Goal: Transaction & Acquisition: Obtain resource

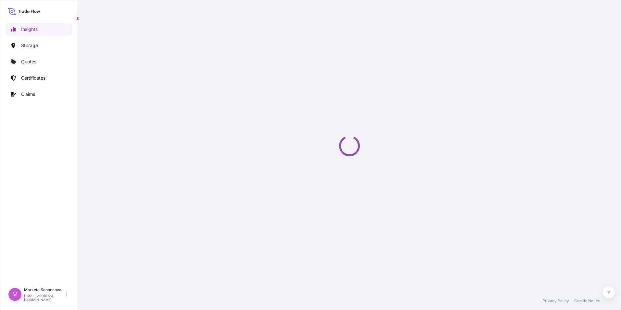
select select "2025"
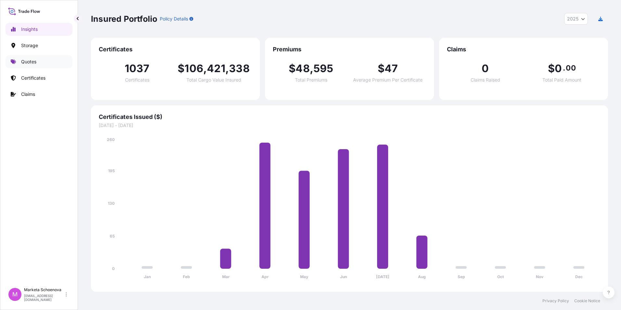
click at [29, 62] on p "Quotes" at bounding box center [28, 61] width 15 height 6
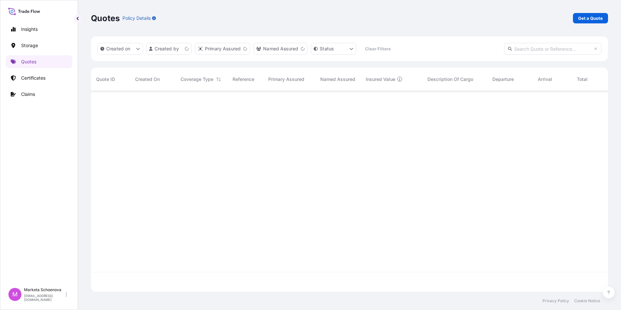
scroll to position [199, 512]
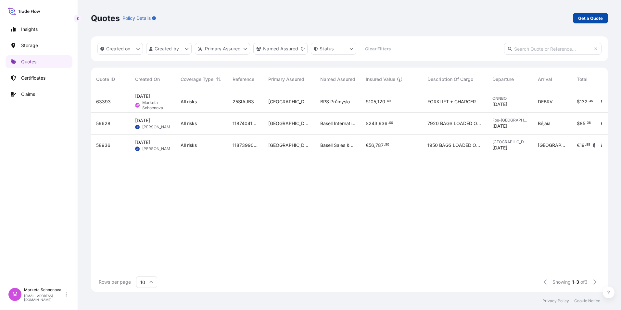
click at [597, 17] on p "Get a Quote" at bounding box center [590, 18] width 25 height 6
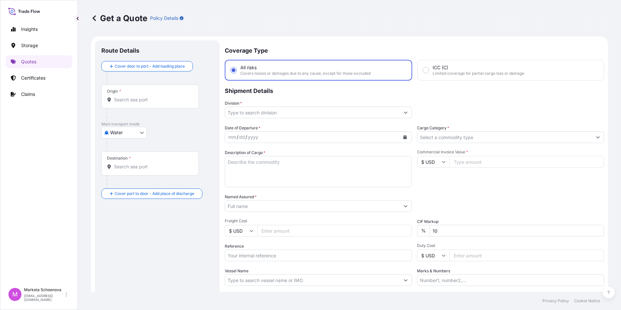
scroll to position [10, 0]
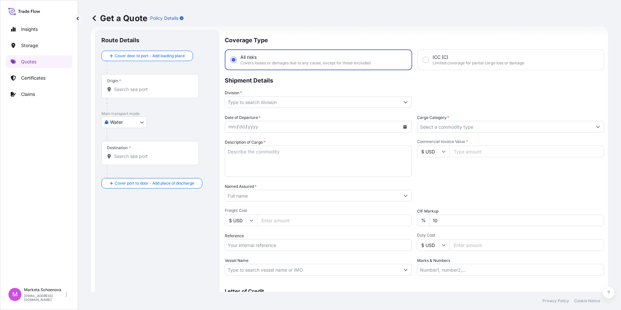
click at [249, 102] on input "Division *" at bounding box center [312, 102] width 175 height 12
click at [136, 123] on body "Insights Storage Quotes Certificates Claims M Marketa Schoenova [EMAIL_ADDRESS]…" at bounding box center [310, 155] width 621 height 310
click at [125, 162] on span "Inland" at bounding box center [120, 162] width 13 height 6
select select "Inland"
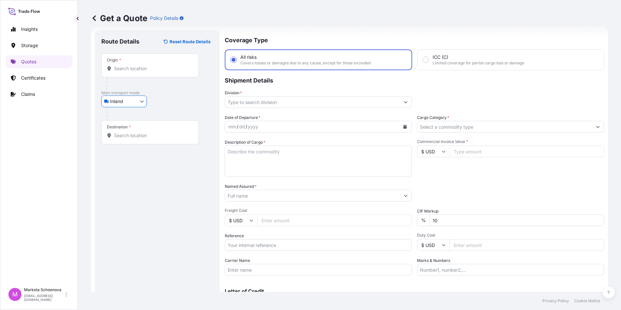
click at [143, 72] on div "Origin *" at bounding box center [149, 65] width 97 height 24
click at [143, 72] on input "Origin *" at bounding box center [152, 68] width 77 height 6
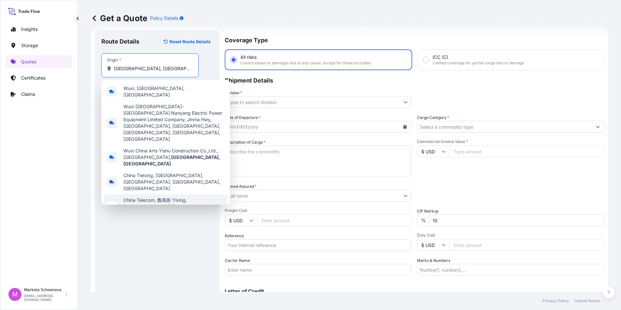
click at [152, 231] on div "Route Details Reset Route Details Place of loading Road / [GEOGRAPHIC_DATA] / I…" at bounding box center [157, 176] width 112 height 281
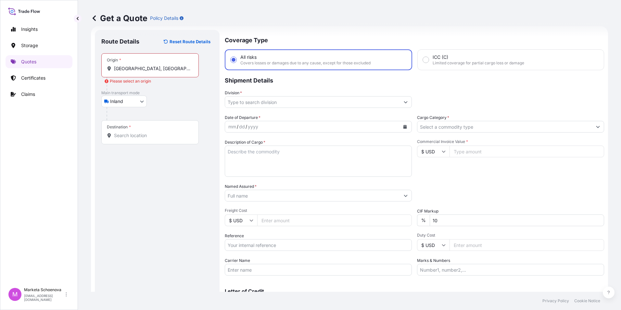
click at [144, 69] on input "[GEOGRAPHIC_DATA], [GEOGRAPHIC_DATA]" at bounding box center [152, 68] width 77 height 6
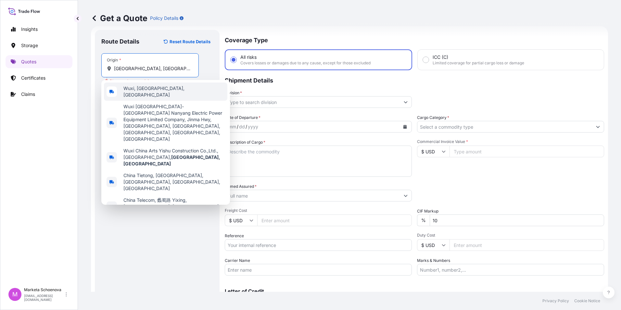
click at [145, 90] on span "Wuxi, [GEOGRAPHIC_DATA], [GEOGRAPHIC_DATA]" at bounding box center [173, 91] width 101 height 13
type input "Wuxi, [GEOGRAPHIC_DATA], [GEOGRAPHIC_DATA]"
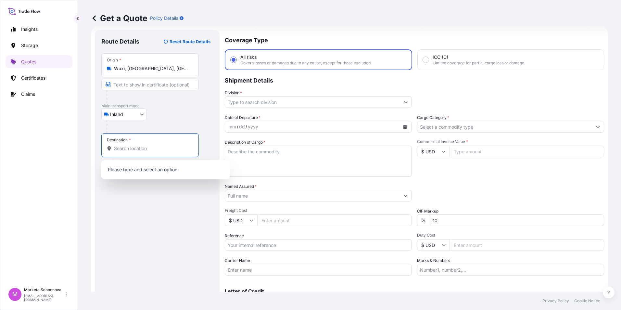
click at [133, 149] on input "Destination *" at bounding box center [152, 148] width 77 height 6
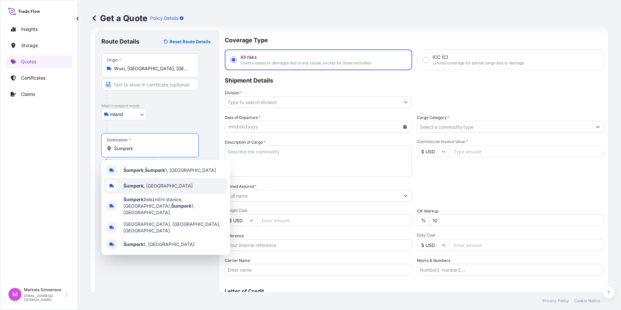
click at [157, 188] on span "Šumperk , [GEOGRAPHIC_DATA]" at bounding box center [157, 185] width 69 height 6
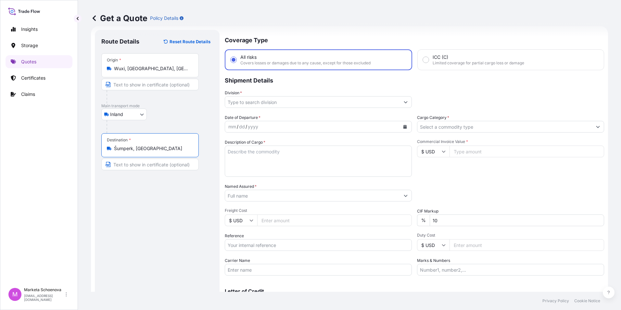
type input "Šumperk, [GEOGRAPHIC_DATA]"
click at [263, 104] on input "Division *" at bounding box center [312, 102] width 175 height 12
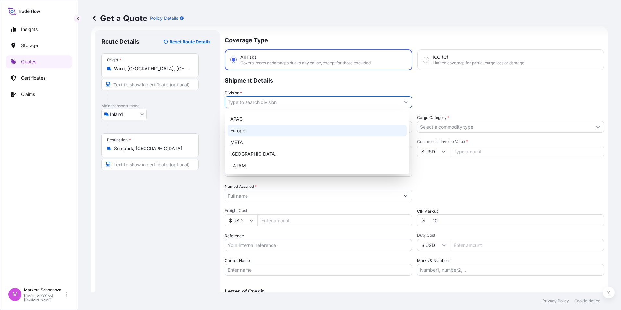
click at [250, 128] on div "Europe" at bounding box center [317, 131] width 179 height 12
type input "Europe"
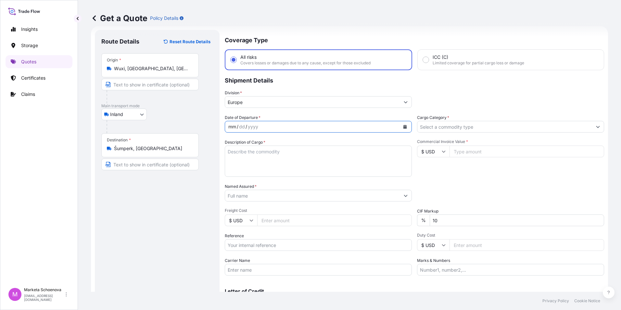
click at [382, 128] on div "mm / dd / yyyy" at bounding box center [312, 127] width 175 height 12
click at [403, 126] on icon "Calendar" at bounding box center [405, 127] width 4 height 4
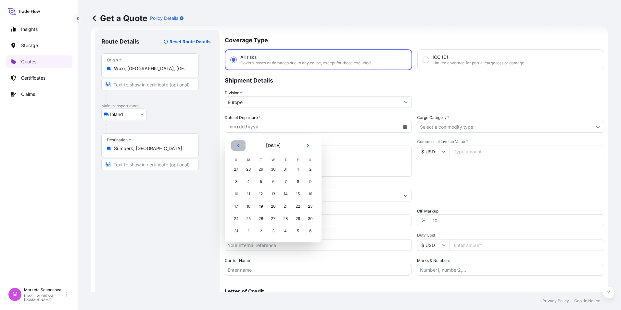
click at [239, 146] on icon "Previous" at bounding box center [238, 145] width 4 height 4
click at [308, 193] on div "19" at bounding box center [310, 194] width 12 height 12
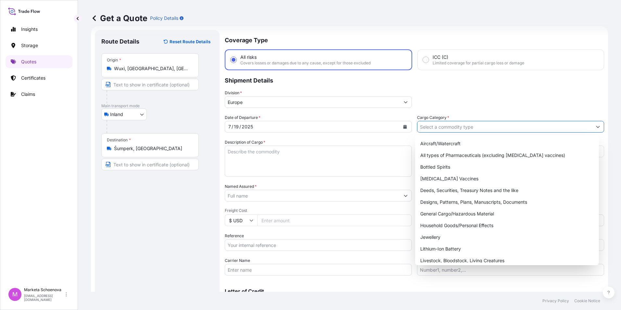
click at [436, 129] on input "Cargo Category *" at bounding box center [504, 127] width 175 height 12
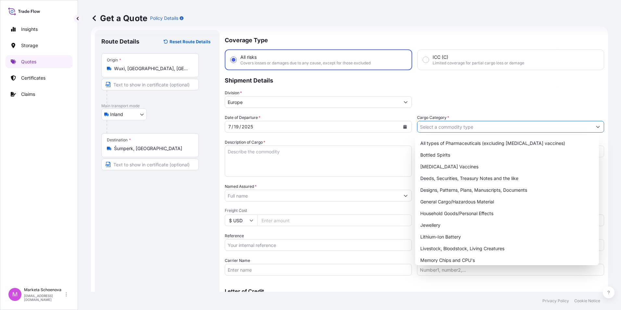
scroll to position [12, 0]
click at [452, 203] on div "General Cargo/Hazardous Material" at bounding box center [506, 202] width 179 height 12
type input "General Cargo/Hazardous Material"
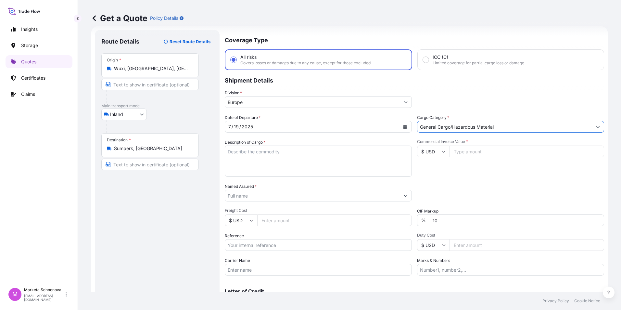
click at [287, 152] on textarea "Description of Cargo *" at bounding box center [318, 160] width 187 height 31
click at [252, 242] on input "Reference" at bounding box center [318, 245] width 187 height 12
paste input "25TIAOM0319"
type input "25TIAOM0319"
click at [279, 159] on textarea "Description of Cargo *" at bounding box center [318, 160] width 187 height 31
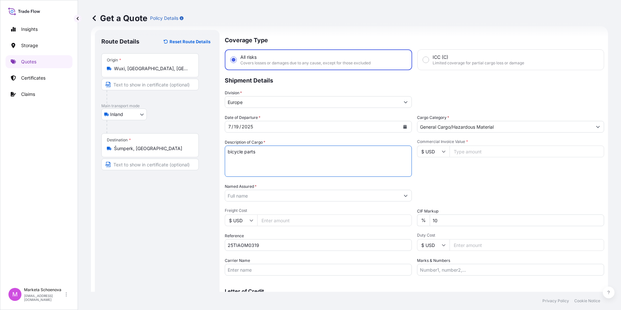
type textarea "bicycle parts"
click at [492, 153] on input "Commercial Invoice Value *" at bounding box center [526, 151] width 155 height 12
click at [471, 154] on input "Commercial Invoice Value *" at bounding box center [526, 151] width 155 height 12
paste input "44560.0000"
type input "44560.0000"
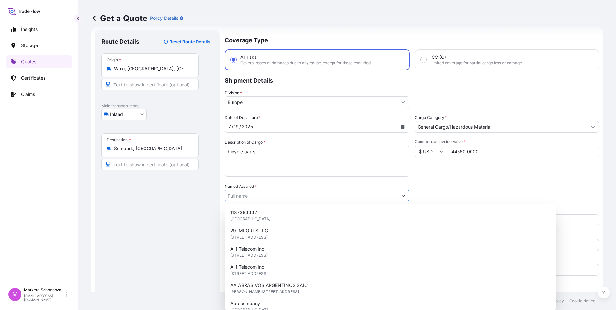
click at [303, 200] on input "Named Assured *" at bounding box center [311, 196] width 172 height 12
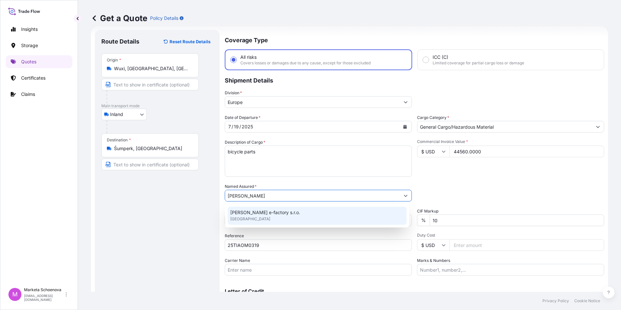
click at [251, 210] on span "[PERSON_NAME] e-factory s.r.o." at bounding box center [265, 212] width 70 height 6
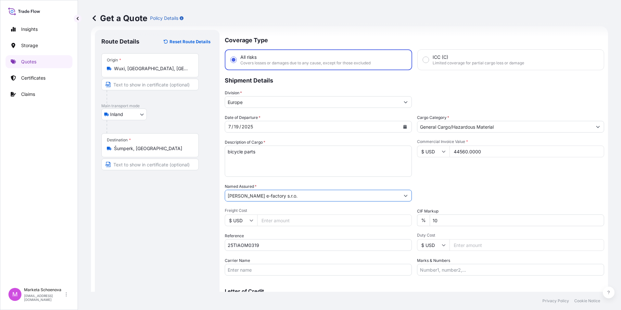
type input "[PERSON_NAME] e-factory s.r.o."
click at [284, 219] on input "Freight Cost" at bounding box center [334, 220] width 155 height 12
click at [304, 221] on input "Freight Cost" at bounding box center [334, 220] width 155 height 12
paste input "5825"
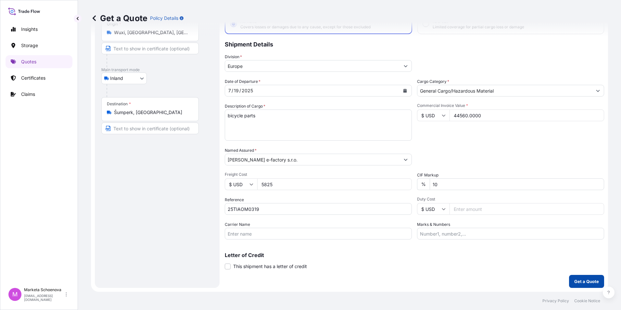
type input "5825"
click at [585, 281] on p "Get a Quote" at bounding box center [586, 281] width 25 height 6
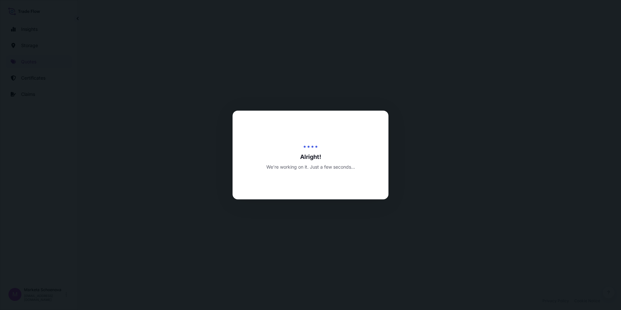
select select "Inland"
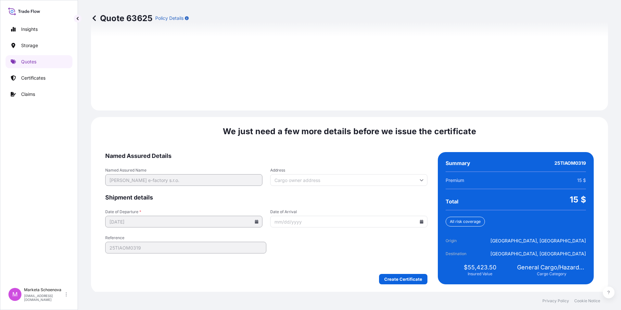
scroll to position [901, 0]
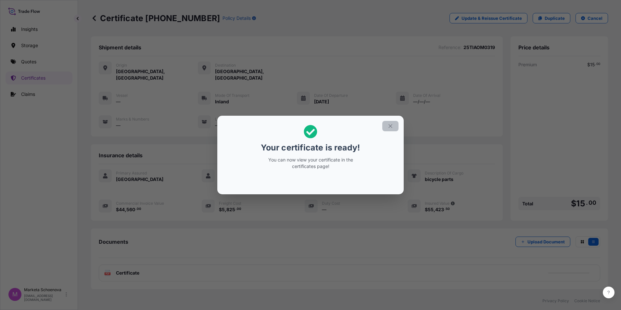
click at [394, 124] on button "button" at bounding box center [390, 126] width 16 height 10
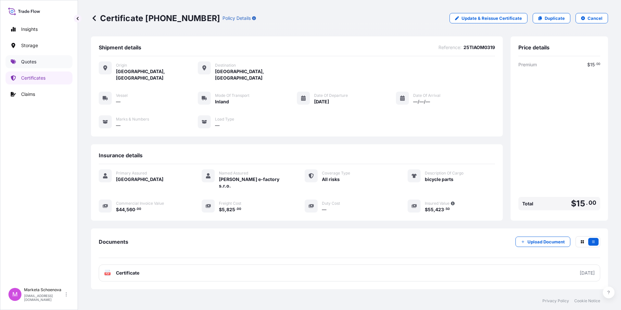
click at [43, 63] on link "Quotes" at bounding box center [39, 61] width 67 height 13
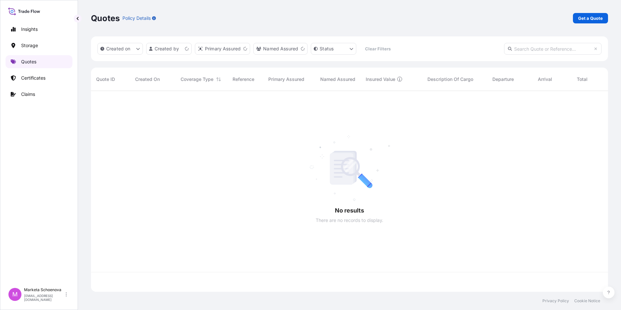
scroll to position [199, 512]
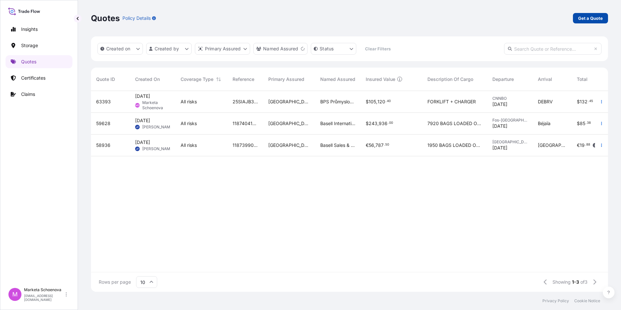
click at [587, 20] on p "Get a Quote" at bounding box center [590, 18] width 25 height 6
select select "Water"
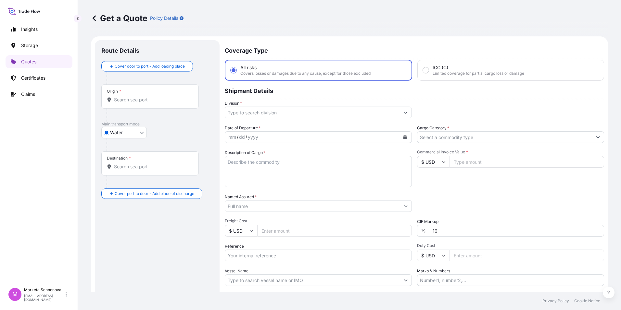
scroll to position [10, 0]
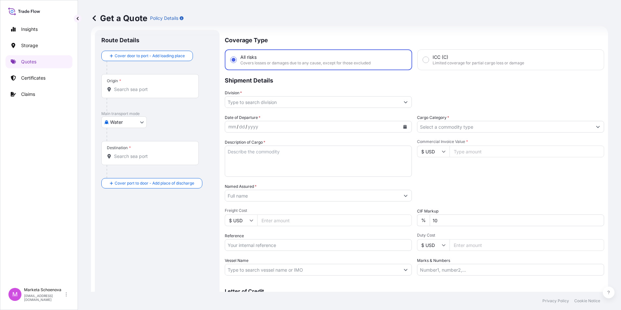
click at [282, 242] on input "Reference" at bounding box center [318, 245] width 187 height 12
paste input "25TIARS0338"
click at [233, 244] on input "25TIARS0338" at bounding box center [318, 245] width 187 height 12
type input "25TIARS0338"
click at [123, 122] on body "Insights Storage Quotes Certificates Claims M Marketa Schoenova [EMAIL_ADDRESS]…" at bounding box center [310, 155] width 621 height 310
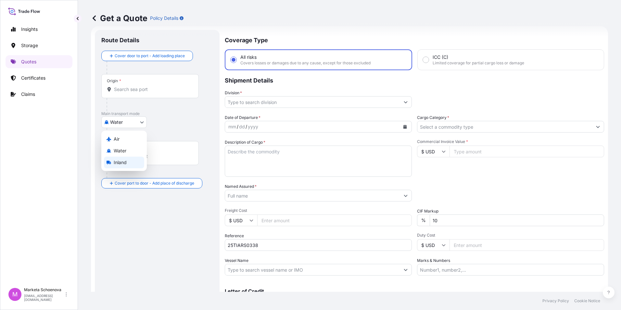
click at [123, 161] on span "Inland" at bounding box center [120, 162] width 13 height 6
select select "Inland"
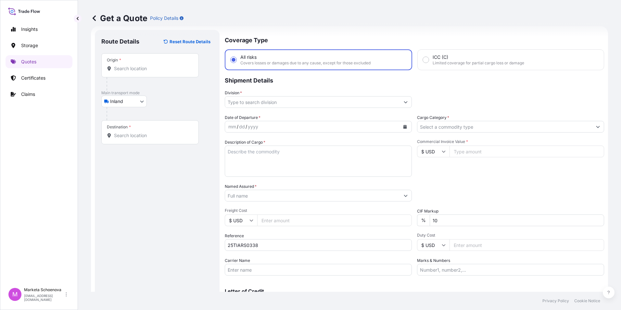
click at [151, 70] on input "Origin *" at bounding box center [152, 68] width 77 height 6
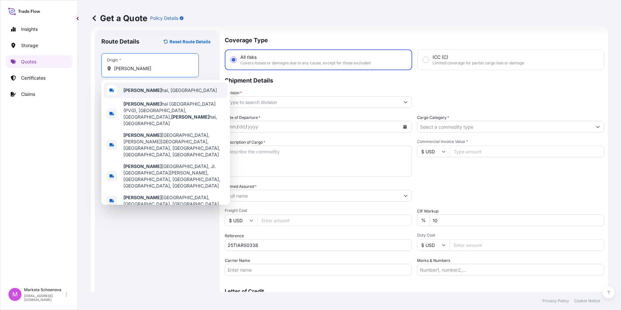
click at [135, 88] on b "[PERSON_NAME]" at bounding box center [142, 90] width 38 height 6
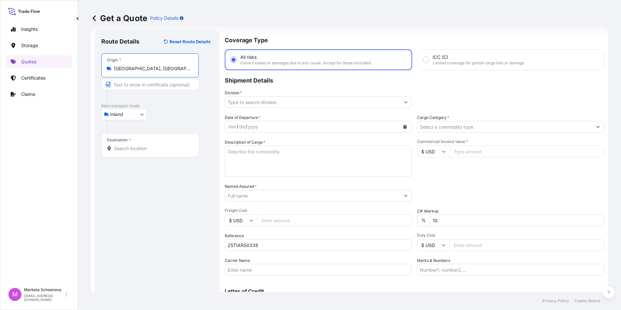
type input "[GEOGRAPHIC_DATA], [GEOGRAPHIC_DATA]"
click at [132, 150] on input "Destination *" at bounding box center [152, 148] width 77 height 6
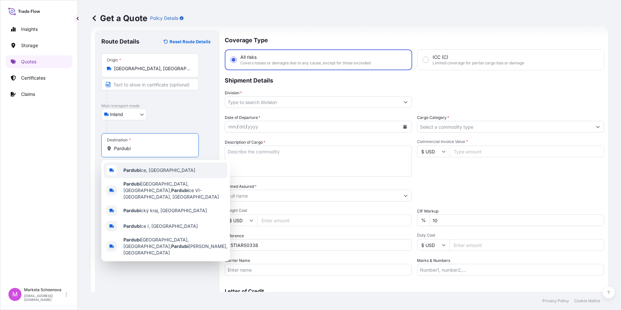
click at [145, 168] on span "Pardubi ce, [GEOGRAPHIC_DATA]" at bounding box center [159, 170] width 72 height 6
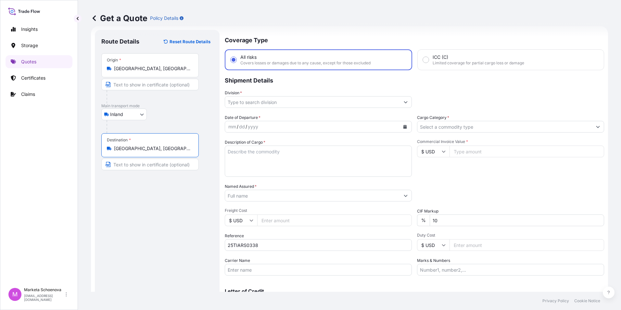
type input "[GEOGRAPHIC_DATA], [GEOGRAPHIC_DATA]"
click at [381, 102] on input "Division *" at bounding box center [312, 102] width 175 height 12
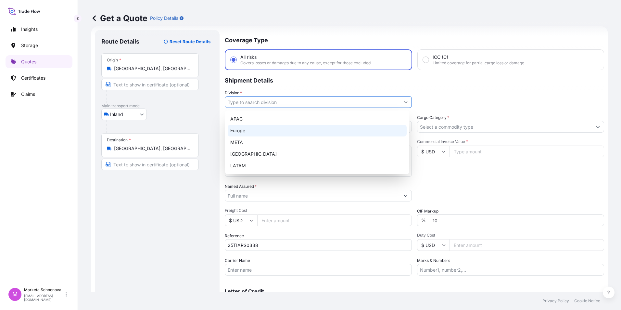
click at [335, 130] on div "Europe" at bounding box center [317, 131] width 179 height 12
type input "Europe"
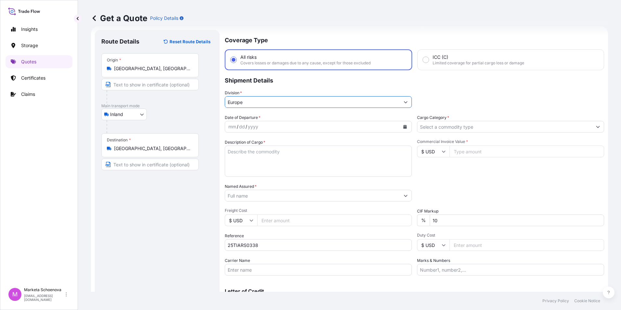
click at [400, 129] on button "Calendar" at bounding box center [405, 126] width 10 height 10
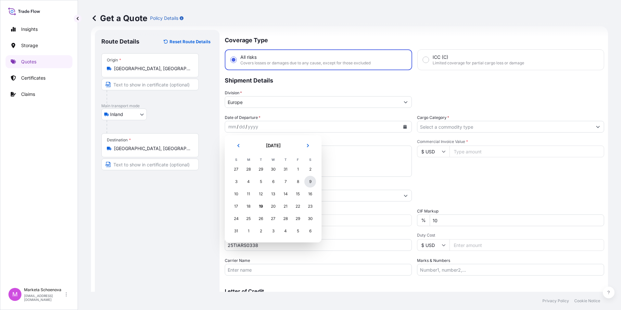
click at [310, 180] on div "9" at bounding box center [310, 182] width 12 height 12
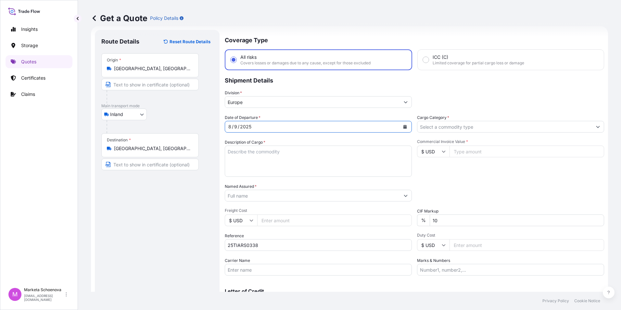
click at [595, 128] on button "Show suggestions" at bounding box center [598, 127] width 12 height 12
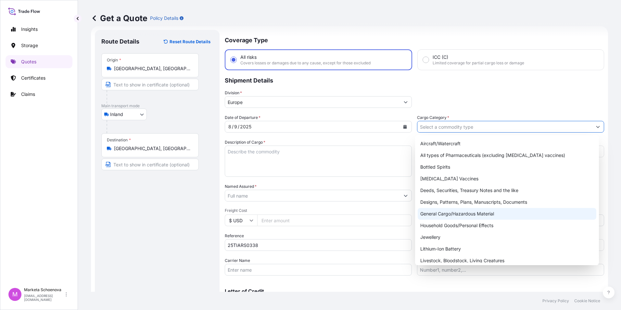
click at [515, 217] on div "General Cargo/Hazardous Material" at bounding box center [506, 214] width 179 height 12
type input "General Cargo/Hazardous Material"
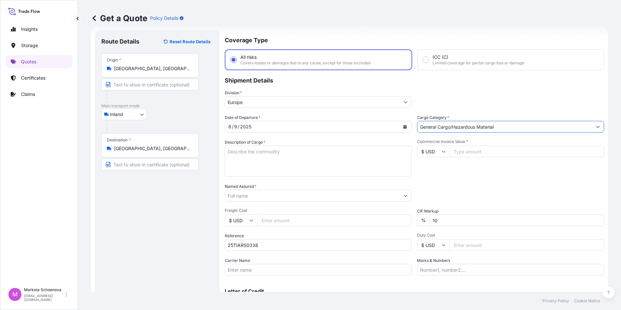
click at [469, 152] on input "Commercial Invoice Value *" at bounding box center [526, 151] width 155 height 12
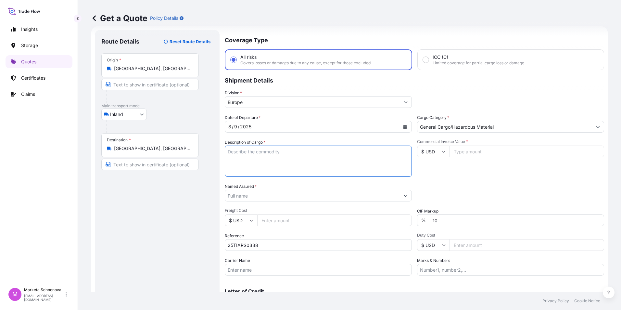
click at [244, 150] on textarea "Description of Cargo *" at bounding box center [318, 160] width 187 height 31
click at [470, 151] on input "Commercial Invoice Value *" at bounding box center [526, 151] width 155 height 12
drag, startPoint x: 264, startPoint y: 151, endPoint x: 186, endPoint y: 152, distance: 77.9
click at [186, 152] on form "Route Details Reset Route Details Place of loading Road / Inland Road / Inland …" at bounding box center [349, 177] width 517 height 302
paste textarea "T-shirts, mens underpants, womens briefs, hats of wool"
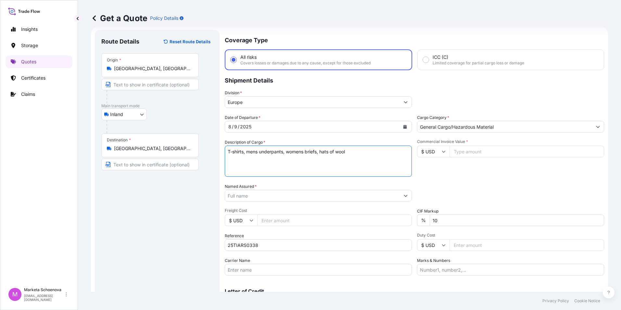
type textarea "T-shirts, mens underpants, womens briefs, hats of wool"
click at [480, 151] on input "Commercial Invoice Value *" at bounding box center [526, 151] width 155 height 12
paste input "472671.12"
type input "472671.12"
click at [262, 193] on input "Named Assured *" at bounding box center [312, 196] width 175 height 12
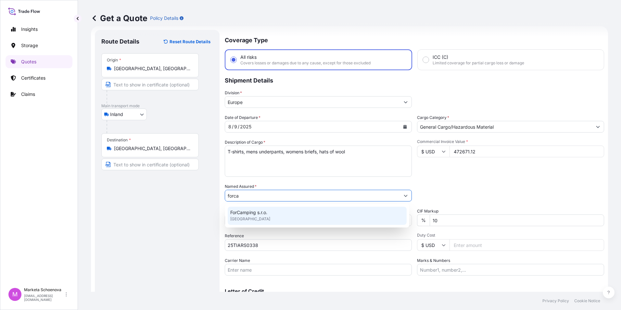
click at [251, 215] on span "ForCamping s.r.o." at bounding box center [248, 212] width 37 height 6
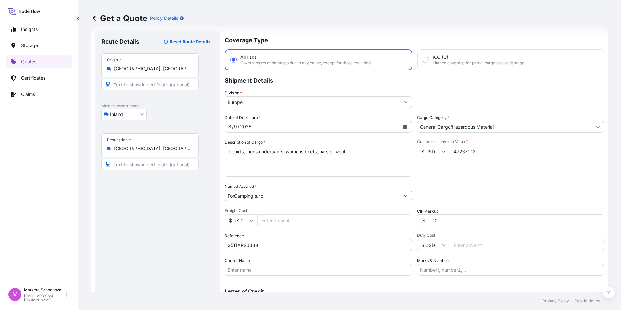
type input "ForCamping s.r.o."
click at [314, 218] on input "Freight Cost" at bounding box center [334, 220] width 155 height 12
paste input "472671.12"
click at [290, 218] on input "472671.12" at bounding box center [334, 220] width 155 height 12
drag, startPoint x: 289, startPoint y: 220, endPoint x: 158, endPoint y: 214, distance: 130.9
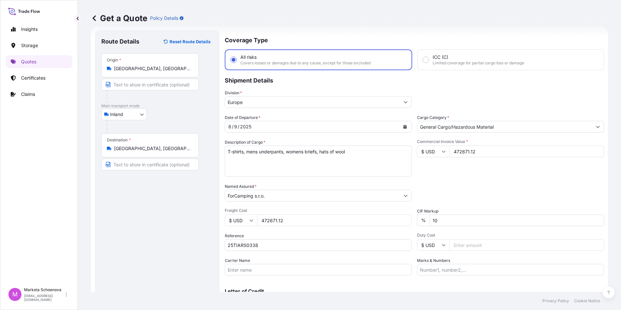
click at [160, 214] on form "Route Details Reset Route Details Place of loading Road / Inland Road / Inland …" at bounding box center [349, 177] width 517 height 302
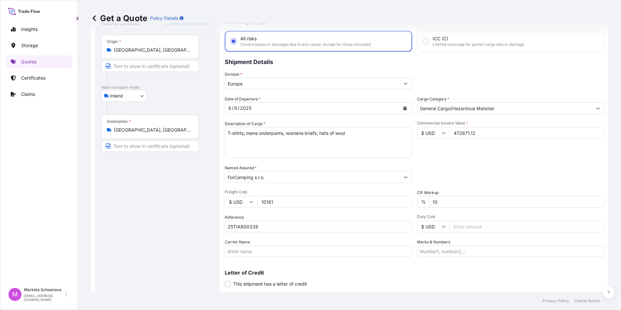
scroll to position [46, 0]
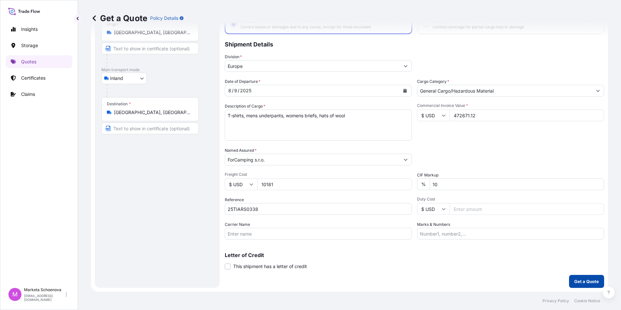
type input "10181"
click at [573, 278] on button "Get a Quote" at bounding box center [586, 281] width 35 height 13
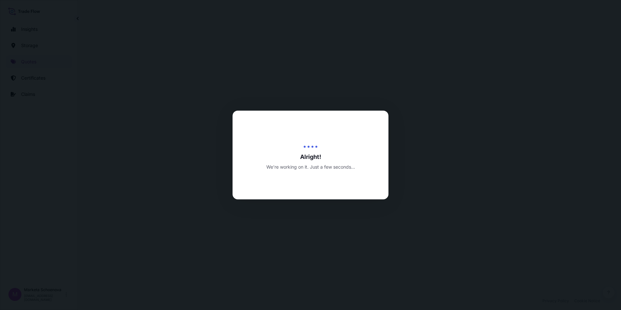
select select "Inland"
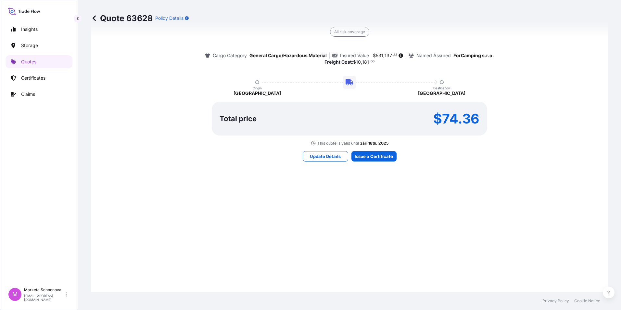
scroll to position [507, 0]
click at [319, 157] on p "Update Details" at bounding box center [325, 155] width 31 height 6
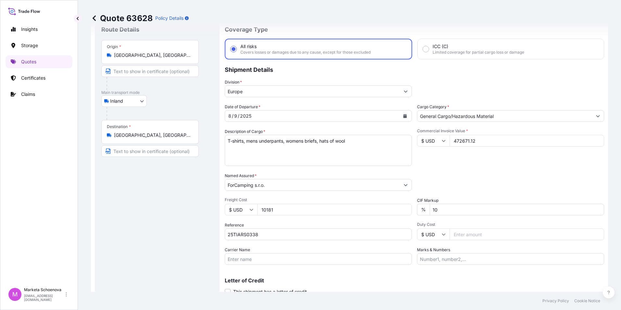
scroll to position [10, 0]
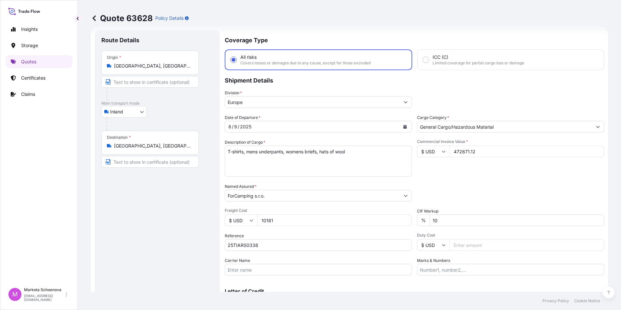
drag, startPoint x: 296, startPoint y: 222, endPoint x: 198, endPoint y: 220, distance: 97.7
click at [198, 220] on form "Route Details Place of loading Road / Inland Road / Inland Origin * [GEOGRAPHIC…" at bounding box center [349, 177] width 517 height 302
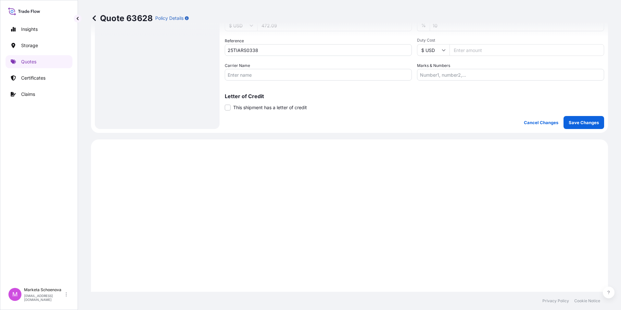
type input "472.09"
click at [572, 122] on p "Save Changes" at bounding box center [583, 122] width 30 height 6
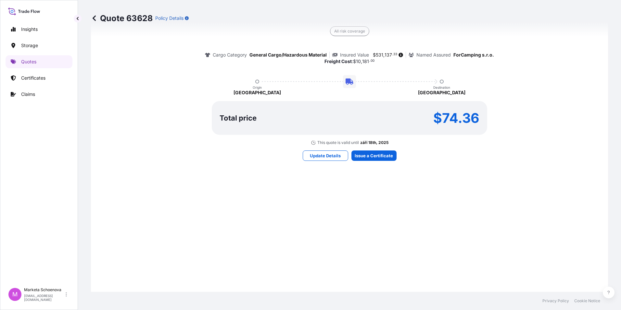
select select "Inland"
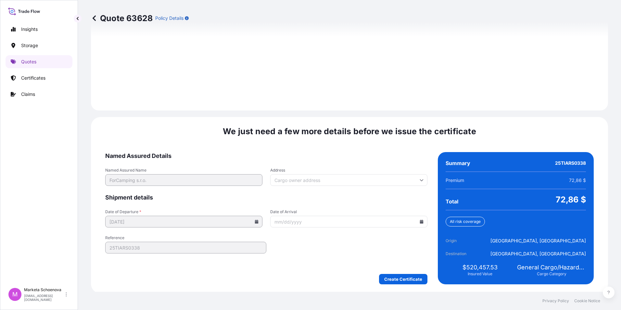
scroll to position [901, 0]
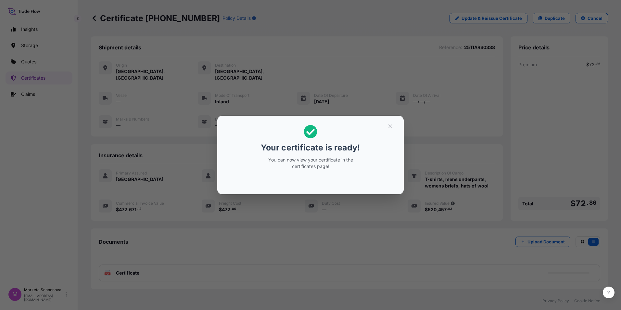
click at [39, 63] on div "Your certificate is ready! You can now view your certificate in the certificate…" at bounding box center [310, 155] width 621 height 310
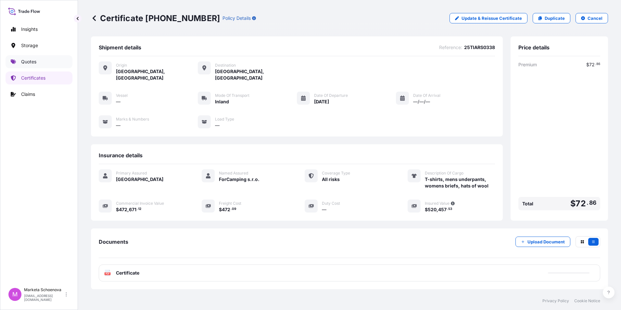
click at [39, 63] on link "Quotes" at bounding box center [39, 61] width 67 height 13
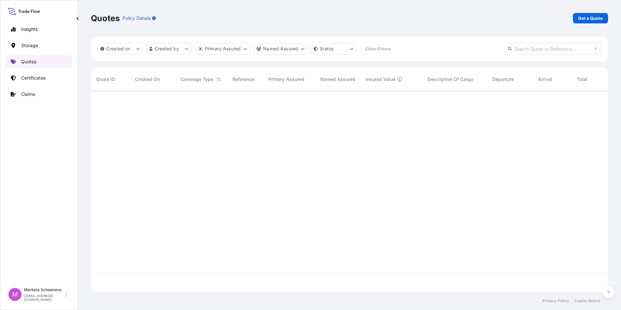
scroll to position [199, 512]
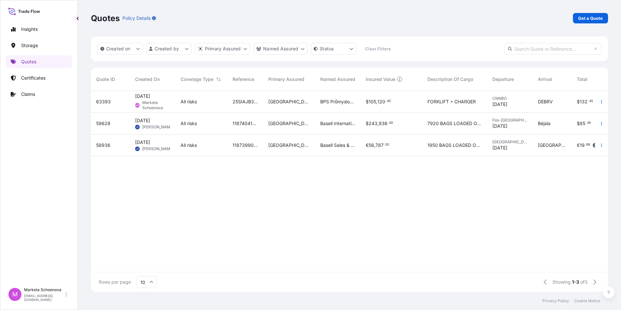
click at [248, 100] on span "25SIAJB3809" at bounding box center [244, 101] width 25 height 6
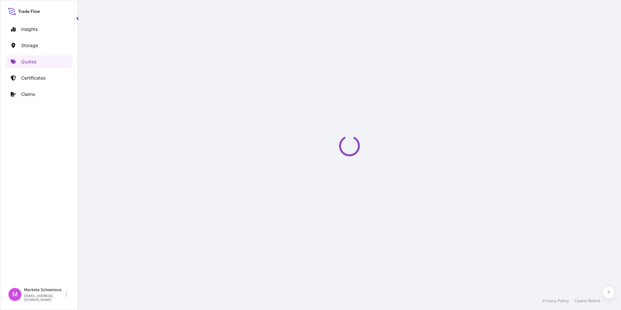
select select "Water"
select select "Road / [GEOGRAPHIC_DATA]"
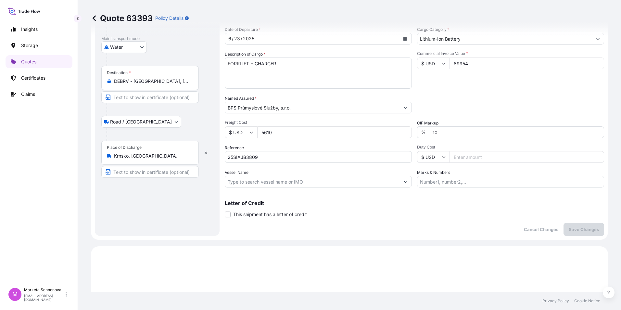
scroll to position [20, 0]
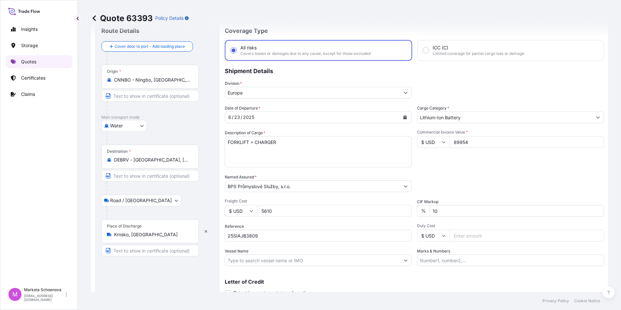
click at [42, 62] on link "Quotes" at bounding box center [39, 61] width 67 height 13
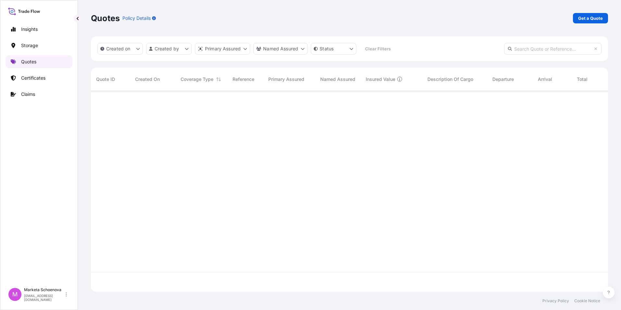
scroll to position [199, 512]
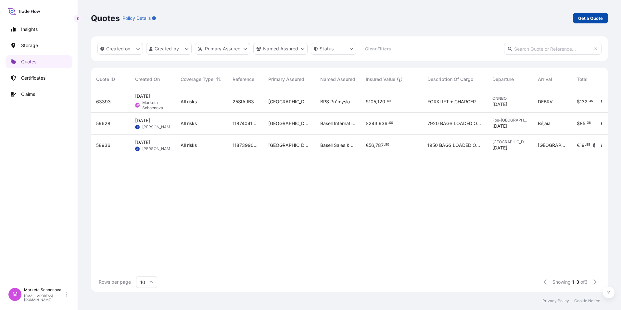
click at [588, 15] on p "Get a Quote" at bounding box center [590, 18] width 25 height 6
select select "Water"
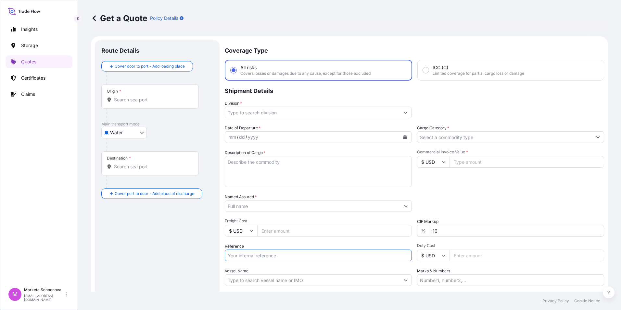
click at [245, 257] on input "Reference" at bounding box center [318, 255] width 187 height 12
paste input "25SIAJB4980"
click at [232, 254] on input "25SIAJB4980" at bounding box center [318, 255] width 187 height 12
type input "25SIAJB4980"
click at [121, 105] on div "Origin *" at bounding box center [149, 96] width 97 height 24
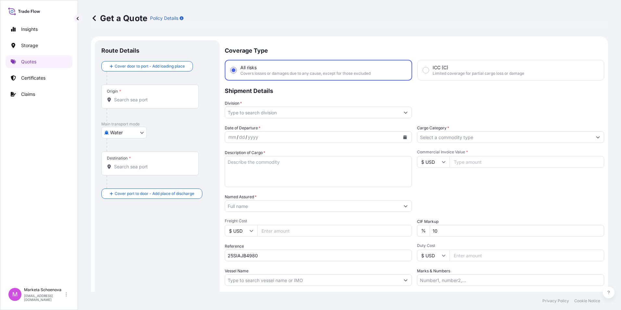
click at [121, 103] on input "Origin *" at bounding box center [152, 99] width 77 height 6
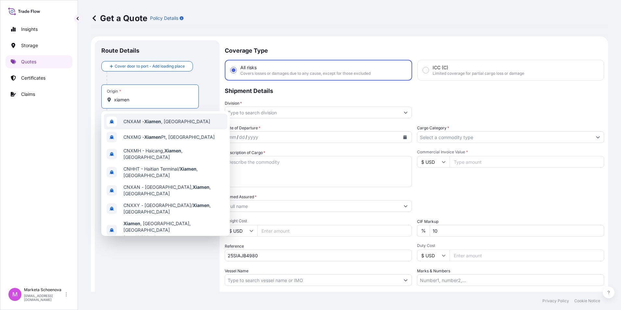
click at [182, 122] on div "CNXAM - [GEOGRAPHIC_DATA] , [GEOGRAPHIC_DATA]" at bounding box center [165, 122] width 123 height 16
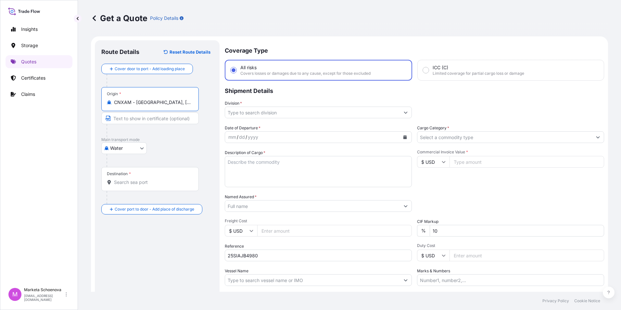
type input "CNXAM - [GEOGRAPHIC_DATA], [GEOGRAPHIC_DATA]"
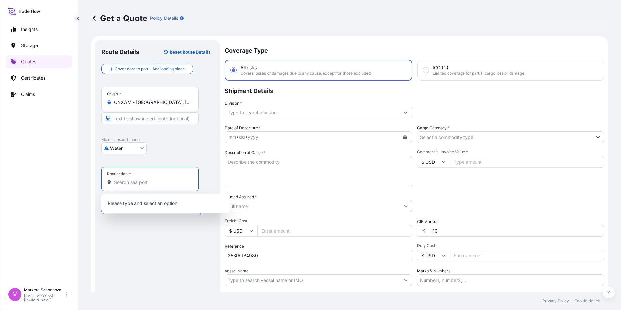
click at [126, 185] on input "Destination *" at bounding box center [152, 182] width 77 height 6
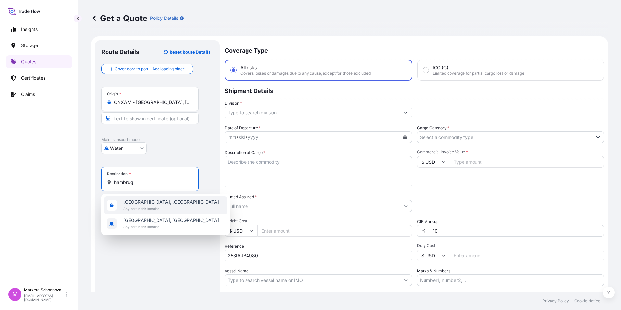
click at [155, 205] on div "[GEOGRAPHIC_DATA], [GEOGRAPHIC_DATA] Any port in this location" at bounding box center [170, 205] width 95 height 13
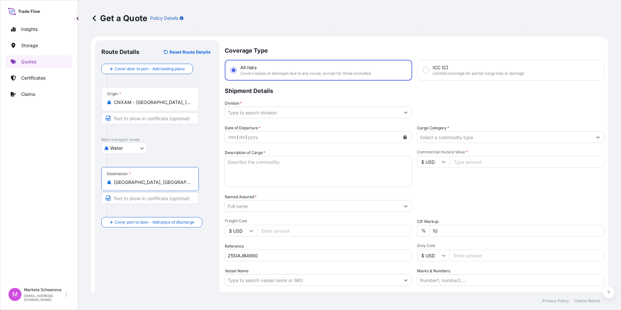
type input "[GEOGRAPHIC_DATA], [GEOGRAPHIC_DATA]"
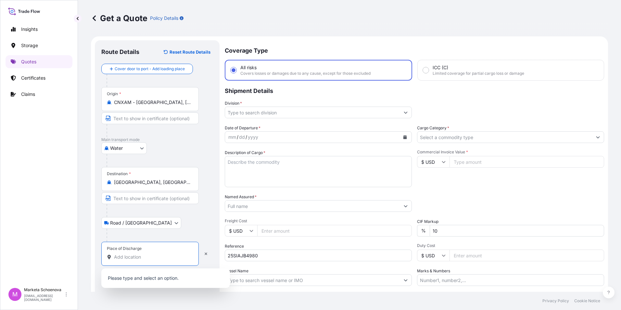
click at [120, 258] on input "Place of Discharge" at bounding box center [152, 257] width 77 height 6
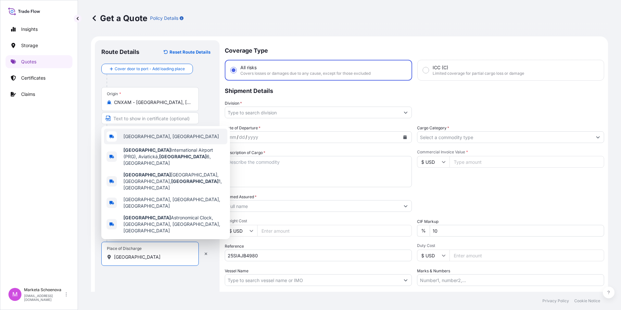
click at [146, 140] on span "[GEOGRAPHIC_DATA], [GEOGRAPHIC_DATA]" at bounding box center [170, 136] width 95 height 6
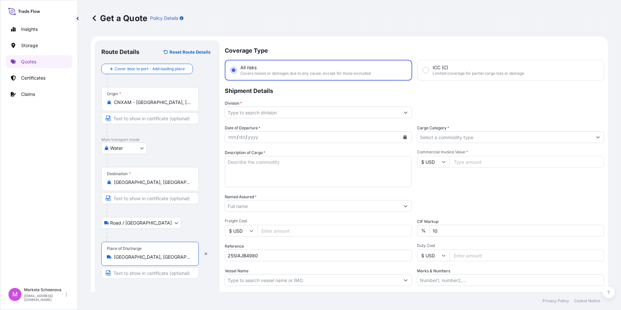
type input "[GEOGRAPHIC_DATA], [GEOGRAPHIC_DATA]"
click at [266, 108] on input "Division *" at bounding box center [312, 112] width 175 height 12
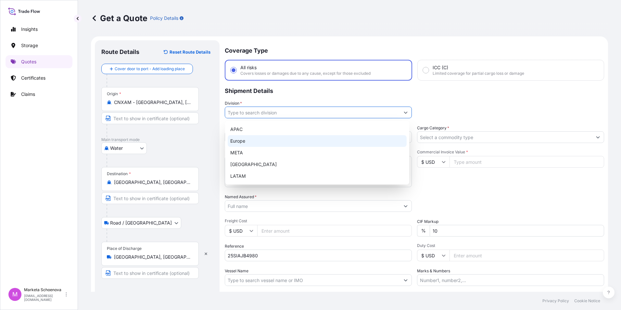
click at [252, 138] on div "Europe" at bounding box center [317, 141] width 179 height 12
type input "Europe"
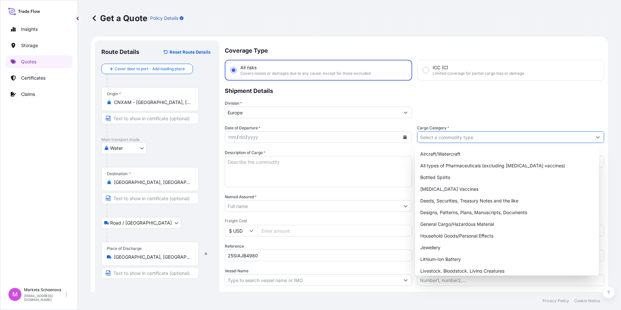
click at [447, 139] on input "Cargo Category *" at bounding box center [504, 137] width 175 height 12
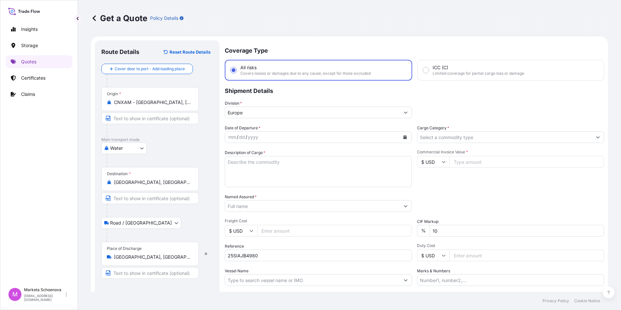
click at [530, 138] on input "Cargo Category *" at bounding box center [504, 137] width 175 height 12
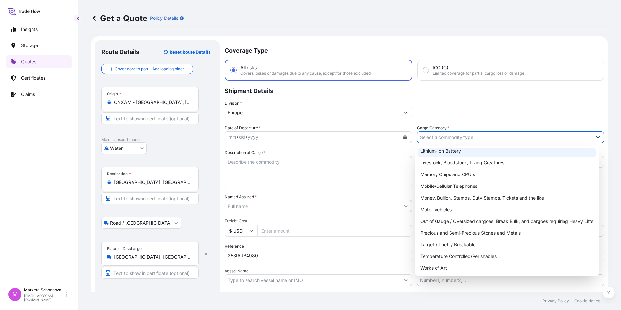
scroll to position [109, 0]
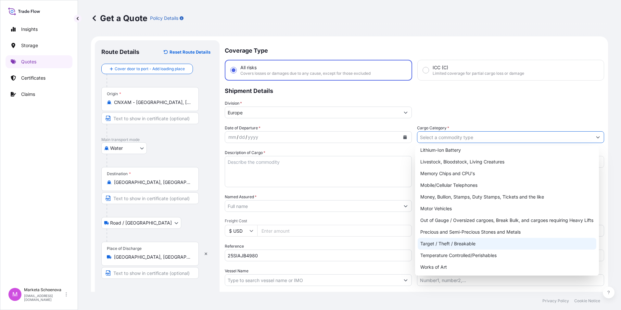
click at [467, 245] on div "Target / Theft / Breakable" at bounding box center [506, 244] width 179 height 12
type input "Target / Theft / Breakable"
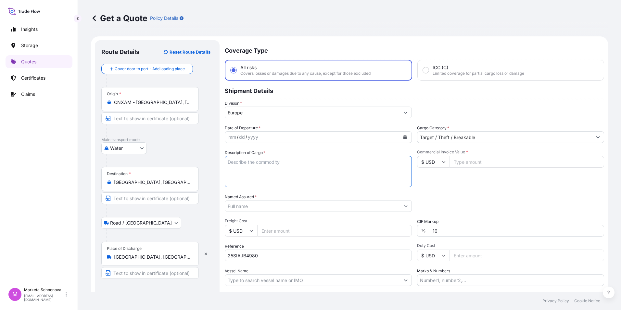
click at [245, 158] on textarea "Description of Cargo *" at bounding box center [318, 171] width 187 height 31
type textarea "sport clothes"
click at [526, 162] on input "Commercial Invoice Value *" at bounding box center [526, 162] width 155 height 12
click at [459, 160] on input "Commercial Invoice Value *" at bounding box center [526, 162] width 155 height 12
paste input "51187.4500"
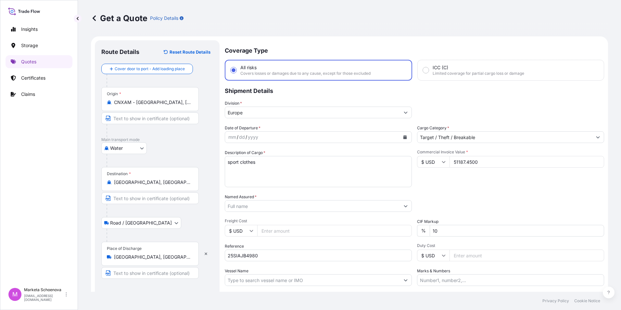
type input "51187.4500"
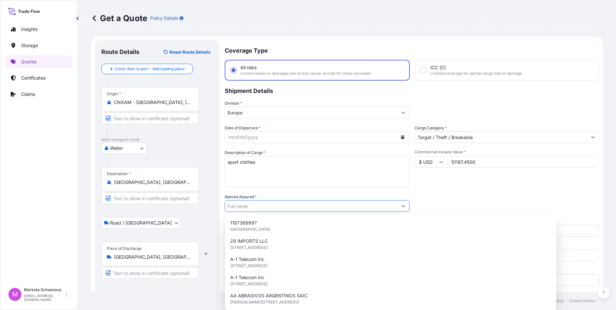
drag, startPoint x: 289, startPoint y: 208, endPoint x: 285, endPoint y: 207, distance: 4.1
click at [289, 208] on input "Named Assured *" at bounding box center [311, 206] width 172 height 12
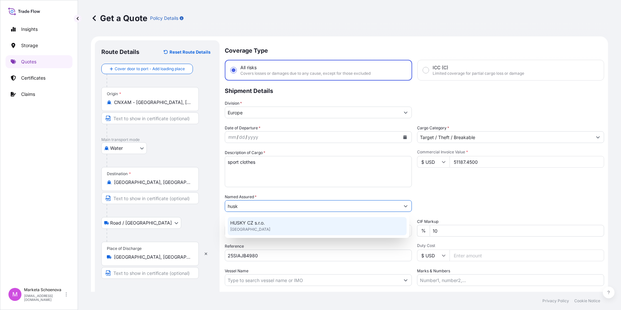
click at [265, 222] on span "HUSKY CZ s.r.o." at bounding box center [247, 222] width 34 height 6
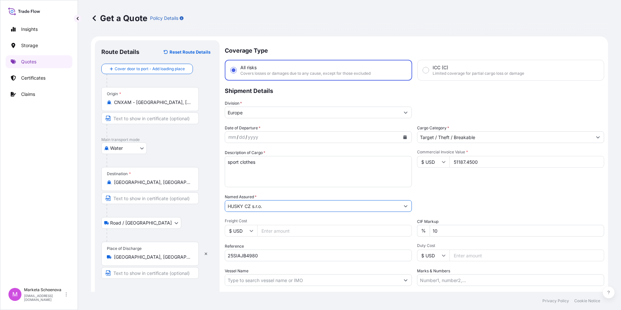
type input "HUSKY CZ s.r.o."
click at [318, 230] on input "Freight Cost" at bounding box center [334, 231] width 155 height 12
type input "710"
click at [462, 231] on input "10" at bounding box center [516, 231] width 174 height 12
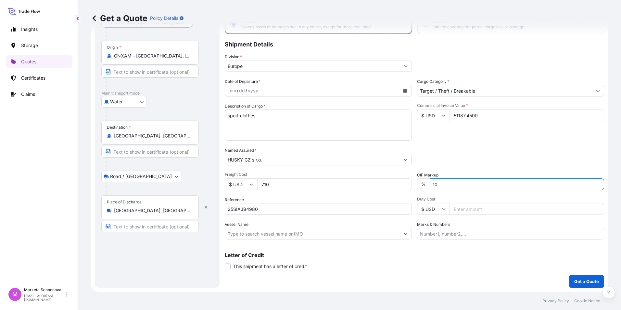
scroll to position [0, 0]
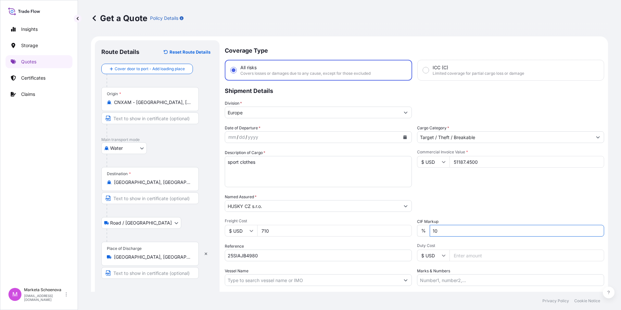
click at [383, 137] on div "mm / dd / yyyy" at bounding box center [312, 137] width 175 height 12
click at [403, 138] on icon "Calendar" at bounding box center [405, 137] width 4 height 4
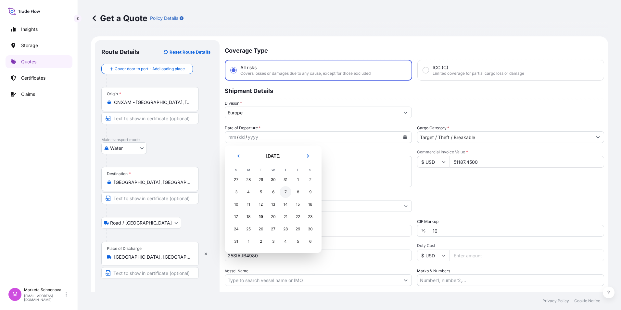
click at [286, 192] on div "7" at bounding box center [285, 192] width 12 height 12
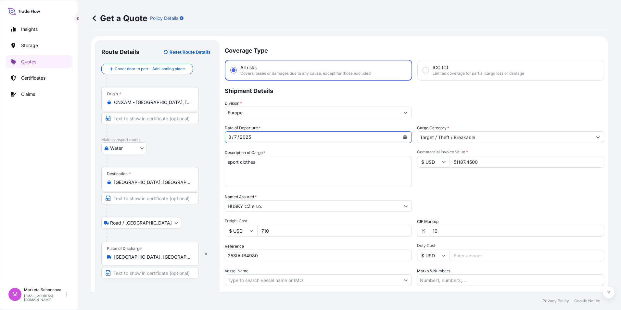
scroll to position [46, 0]
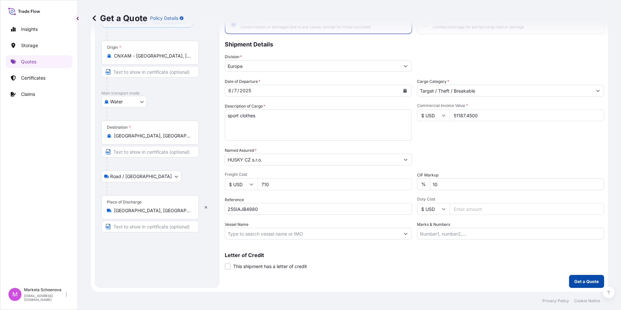
click at [578, 280] on p "Get a Quote" at bounding box center [586, 281] width 25 height 6
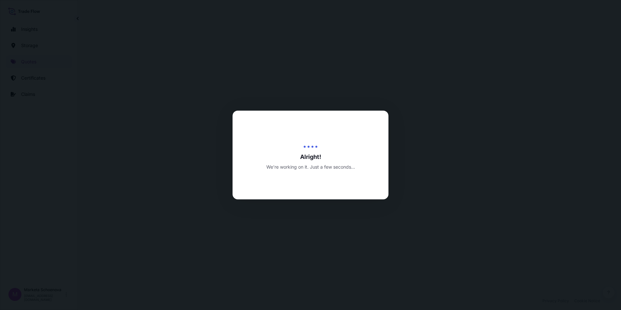
select select "Water"
select select "Road / [GEOGRAPHIC_DATA]"
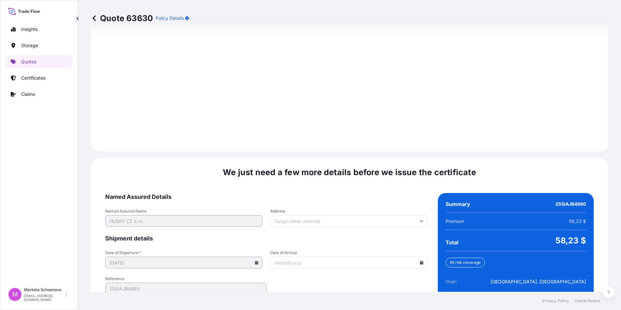
scroll to position [927, 0]
